Goal: Information Seeking & Learning: Find specific fact

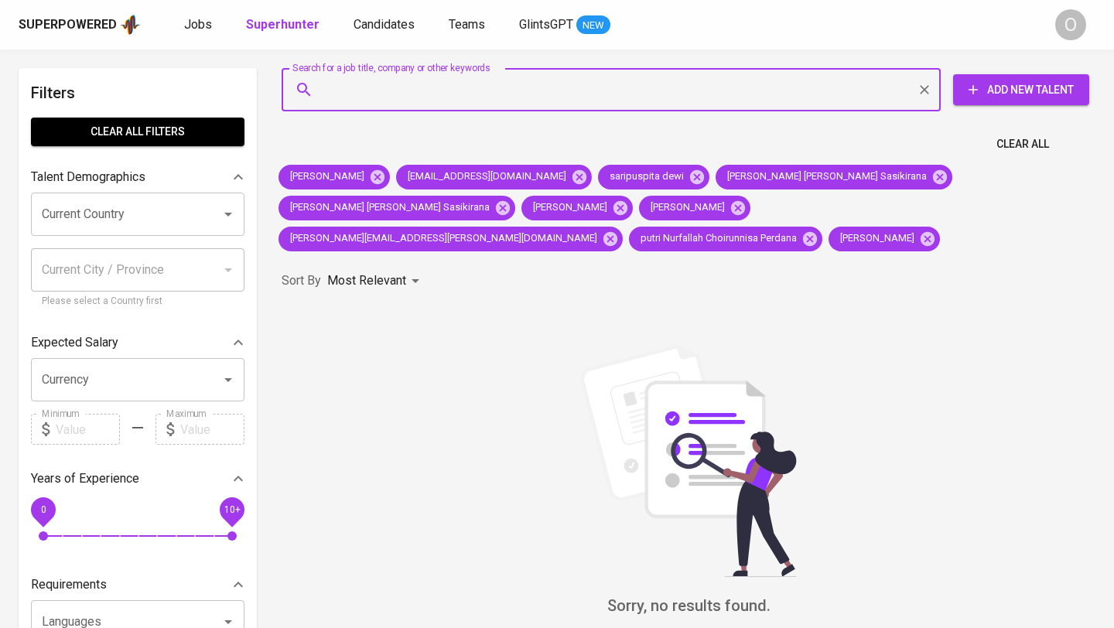
type input "[EMAIL_ADDRESS][DOMAIN_NAME]"
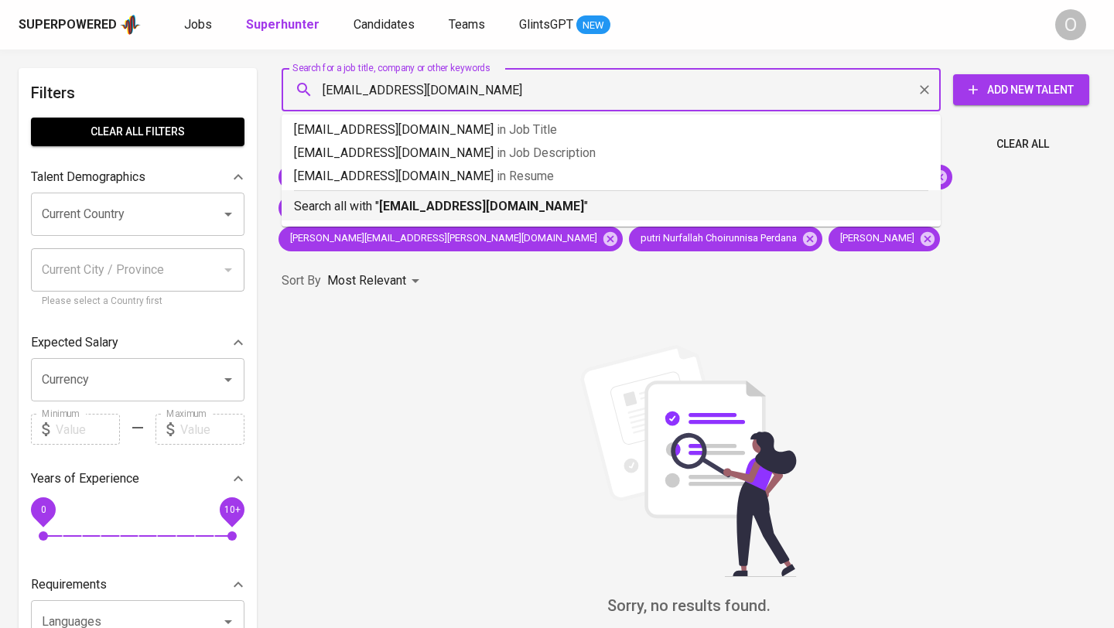
click at [358, 212] on p "Search all with " [EMAIL_ADDRESS][DOMAIN_NAME] "" at bounding box center [611, 206] width 634 height 19
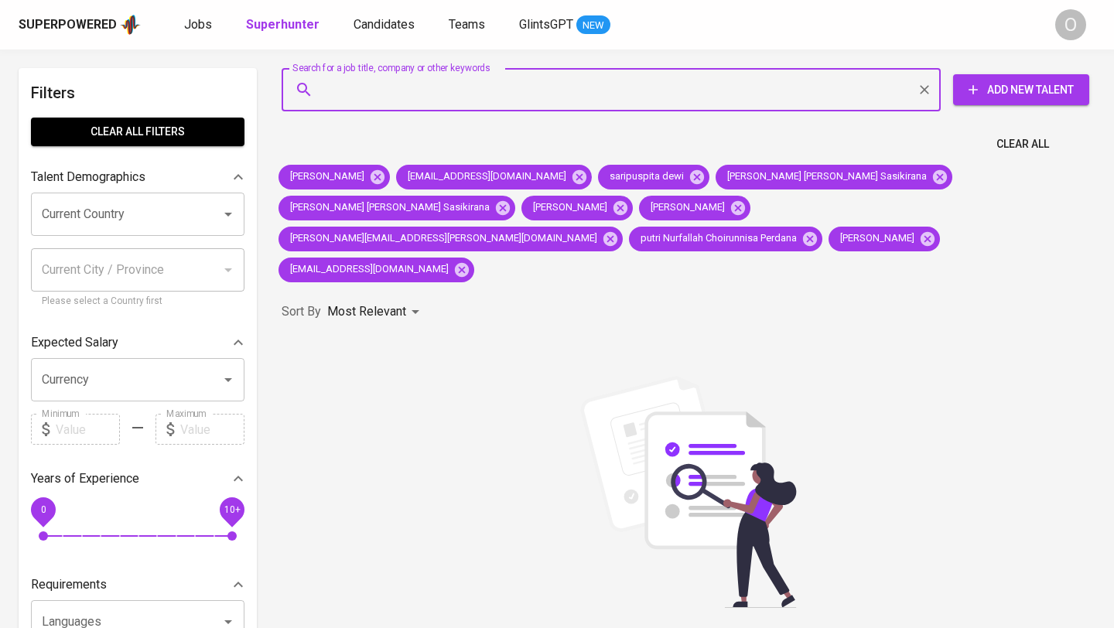
type input "[EMAIL_ADDRESS][DOMAIN_NAME]"
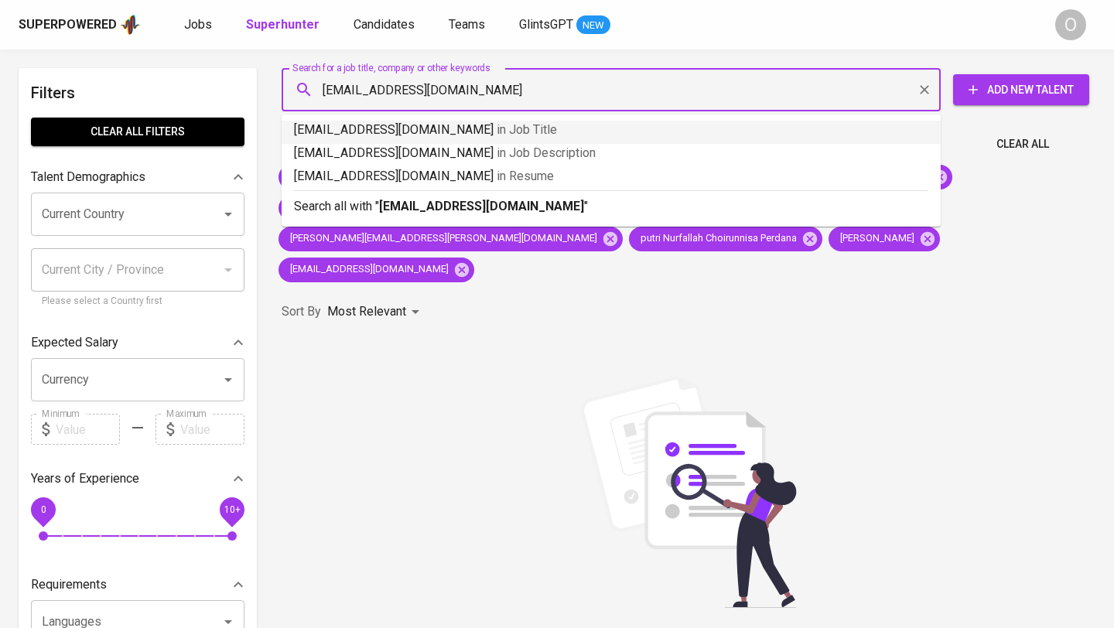
click at [368, 135] on p "[EMAIL_ADDRESS][DOMAIN_NAME] in Job Title" at bounding box center [611, 130] width 634 height 19
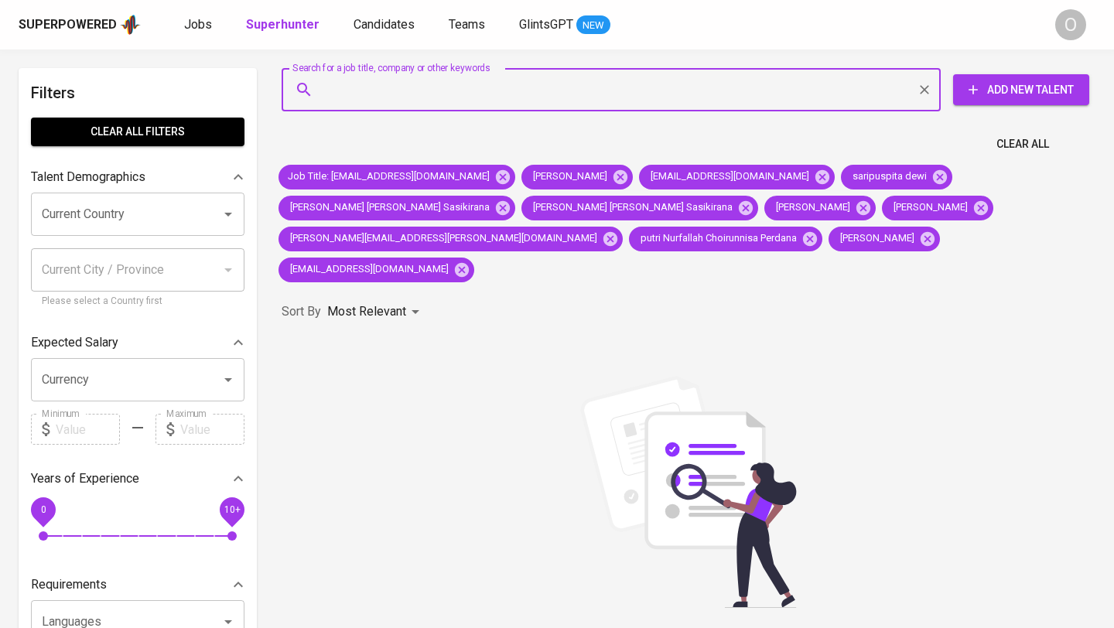
type input "[EMAIL_ADDRESS][DOMAIN_NAME]"
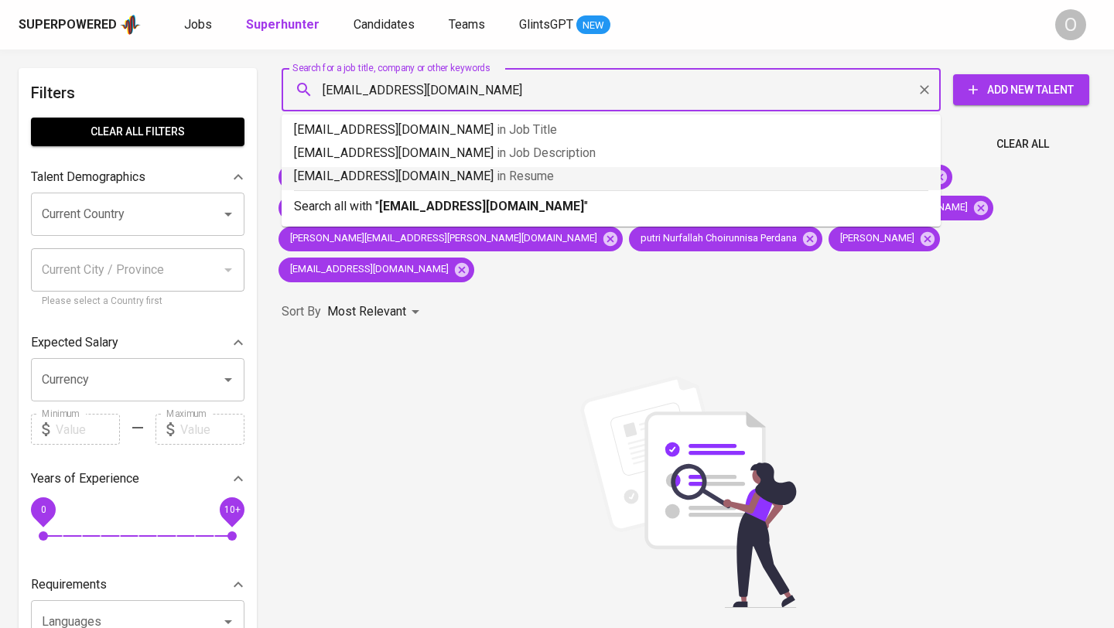
click at [373, 186] on li "[EMAIL_ADDRESS][DOMAIN_NAME] in Resume" at bounding box center [611, 178] width 659 height 23
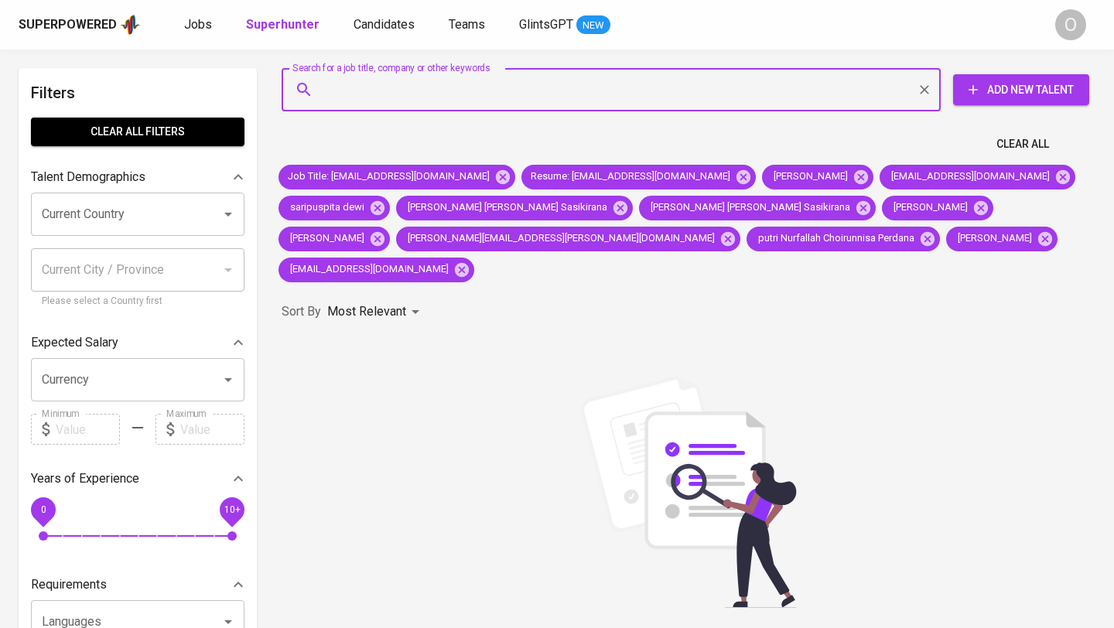
type input "[EMAIL_ADDRESS][DOMAIN_NAME]"
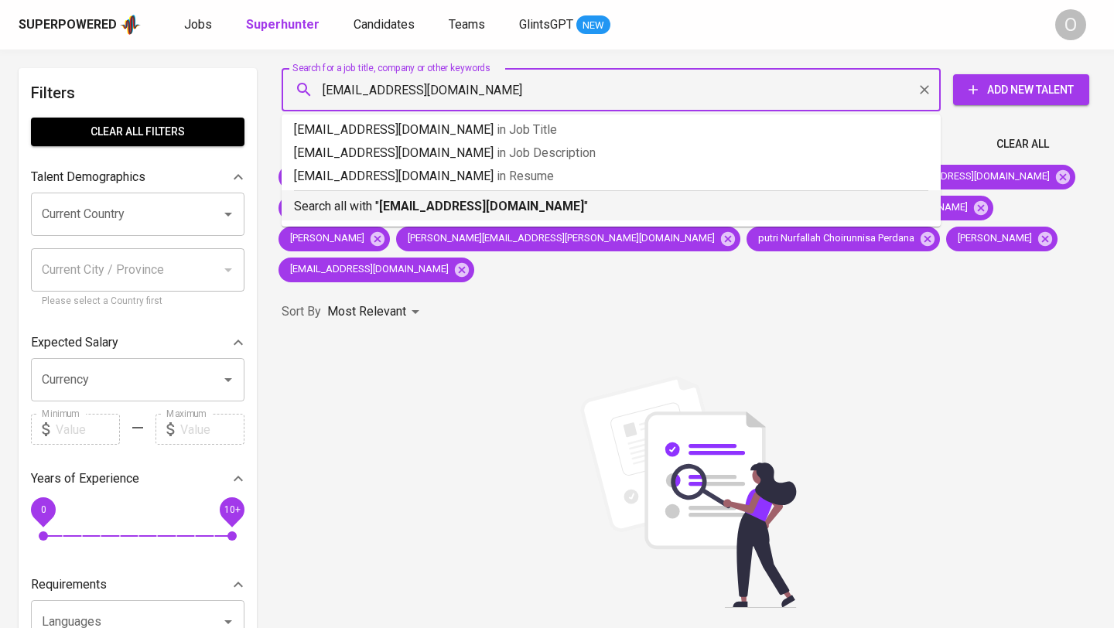
click at [357, 204] on p "Search all with " [EMAIL_ADDRESS][DOMAIN_NAME] "" at bounding box center [611, 206] width 634 height 19
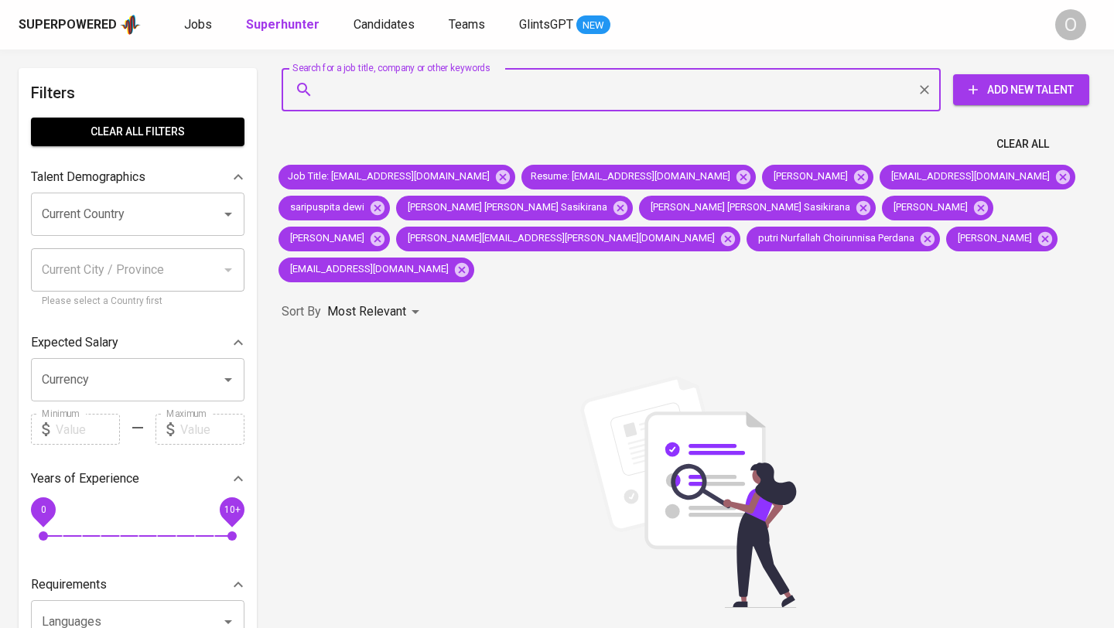
click at [1013, 148] on span "Clear All" at bounding box center [1022, 144] width 53 height 19
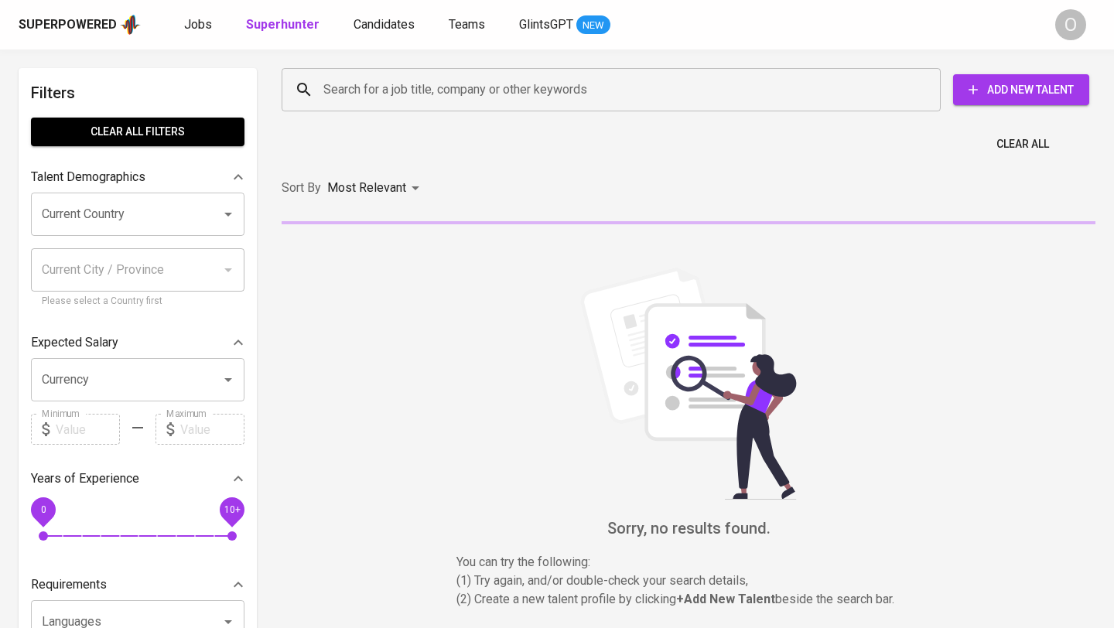
click at [749, 97] on input "Search for a job title, company or other keywords" at bounding box center [614, 89] width 591 height 29
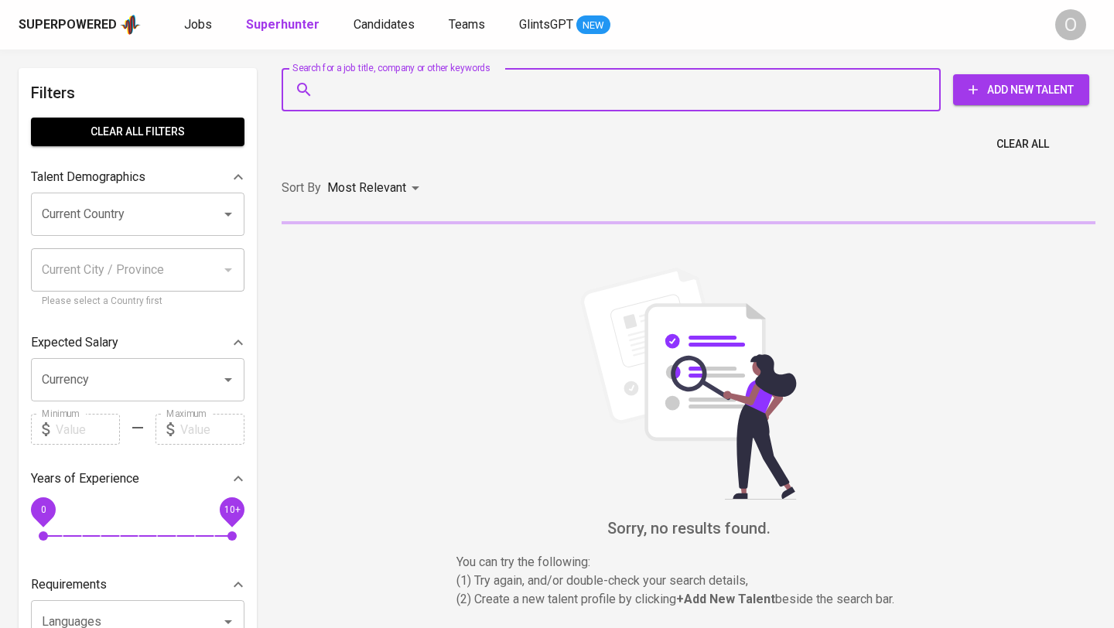
paste input "[EMAIL_ADDRESS][DOMAIN_NAME]"
type input "[EMAIL_ADDRESS][DOMAIN_NAME]"
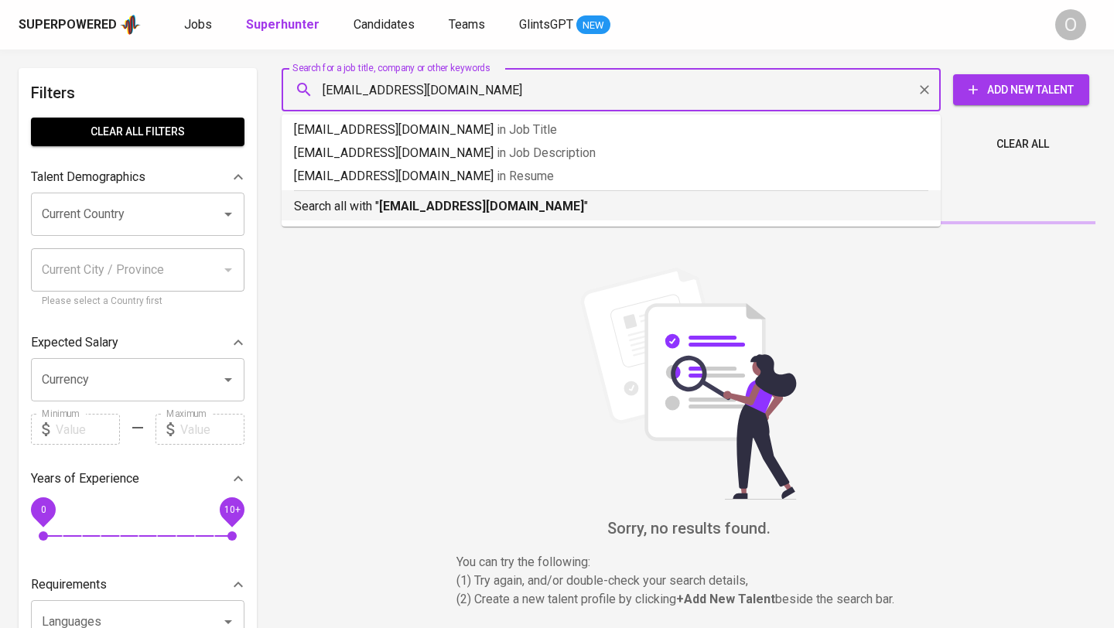
click at [638, 210] on p "Search all with " [EMAIL_ADDRESS][DOMAIN_NAME] "" at bounding box center [611, 206] width 634 height 19
